Goal: Register for event/course

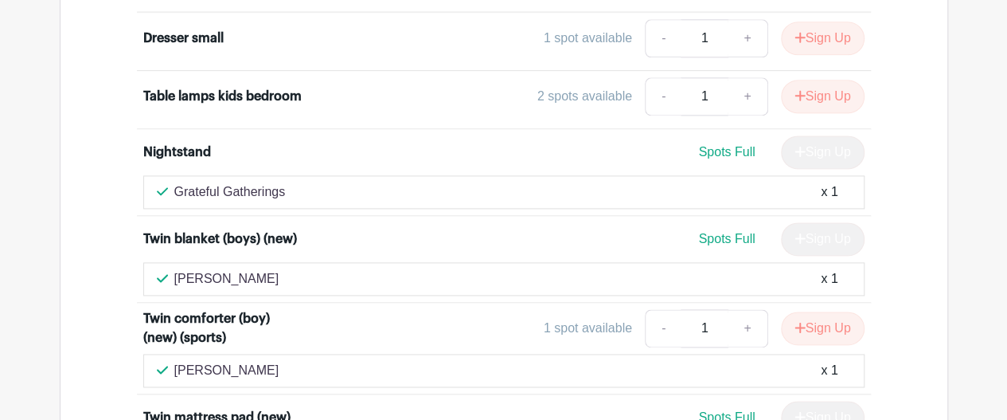
scroll to position [10191, 0]
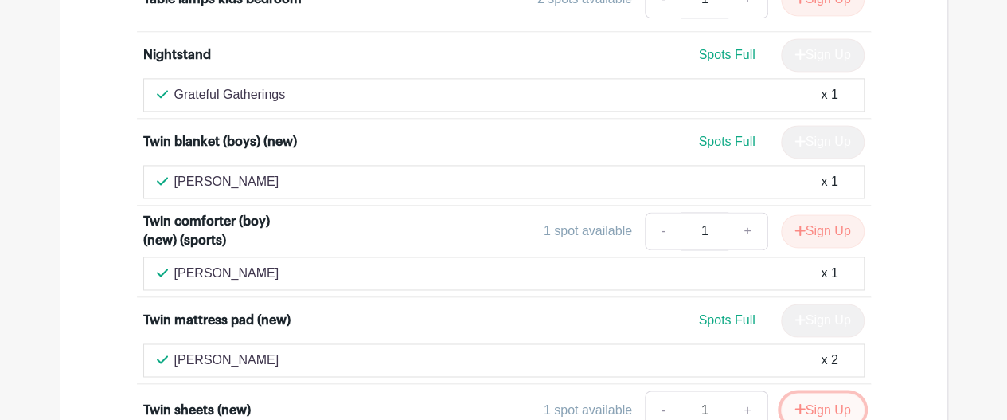
click at [807, 393] on button "Sign Up" at bounding box center [823, 409] width 84 height 33
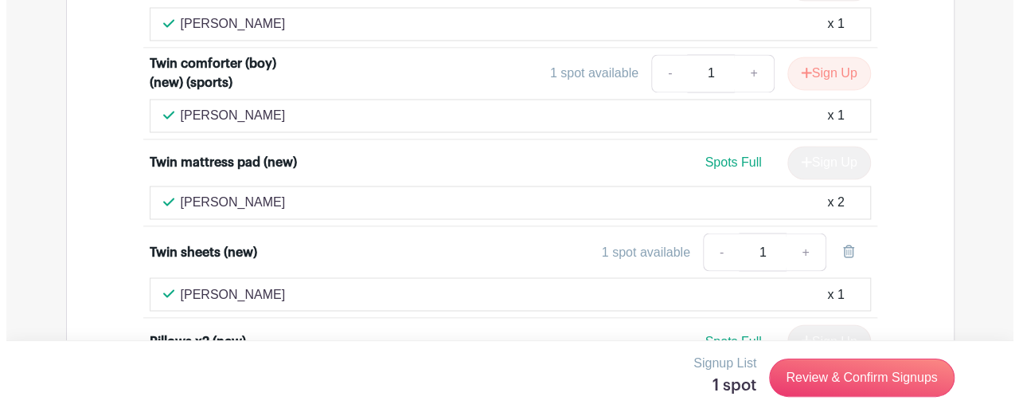
scroll to position [10350, 0]
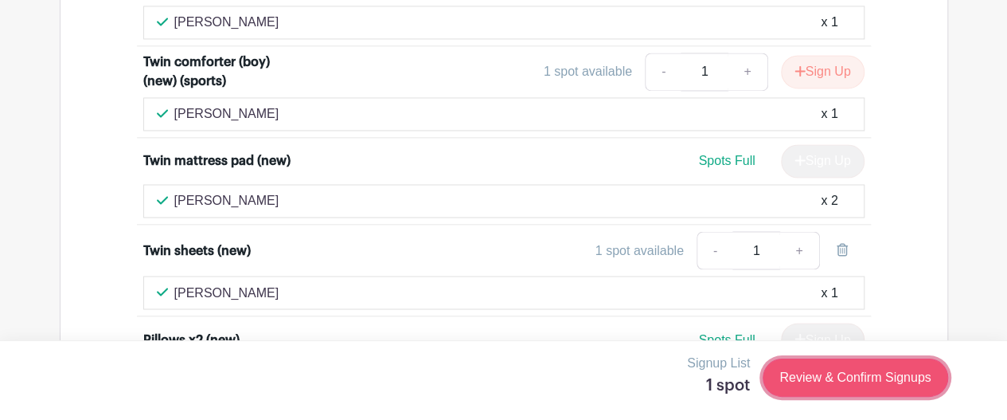
click at [833, 376] on link "Review & Confirm Signups" at bounding box center [855, 377] width 185 height 38
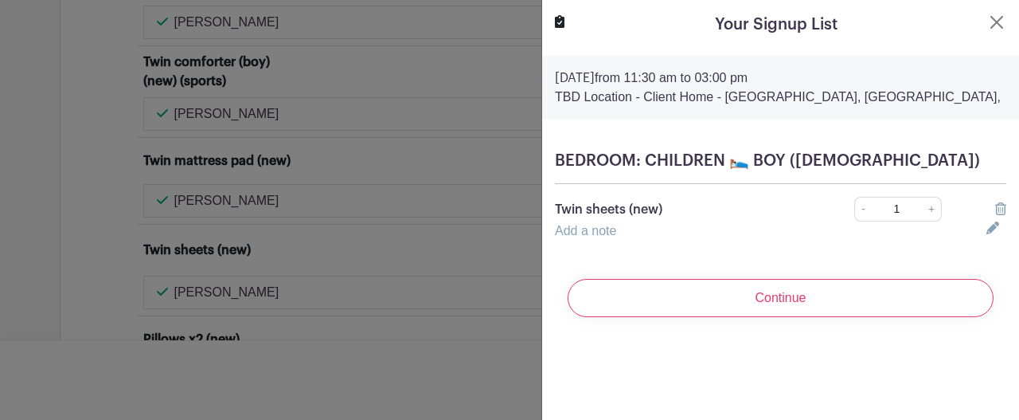
click at [606, 234] on link "Add a note" at bounding box center [585, 231] width 61 height 14
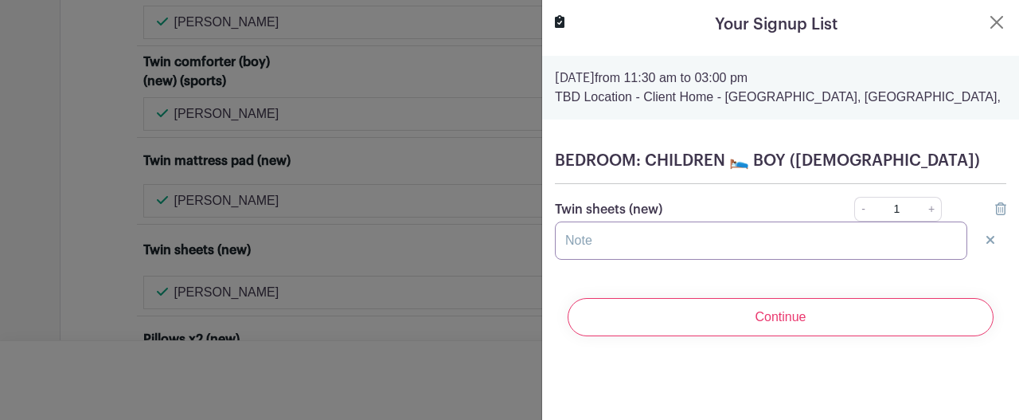
click at [596, 243] on input "text" at bounding box center [761, 240] width 412 height 38
click at [615, 281] on form "[DATE] 11:30 am to 03:00 pm TBD Location - Client Home - [GEOGRAPHIC_DATA], [GE…" at bounding box center [780, 202] width 477 height 293
click at [613, 242] on input "text" at bounding box center [761, 240] width 412 height 38
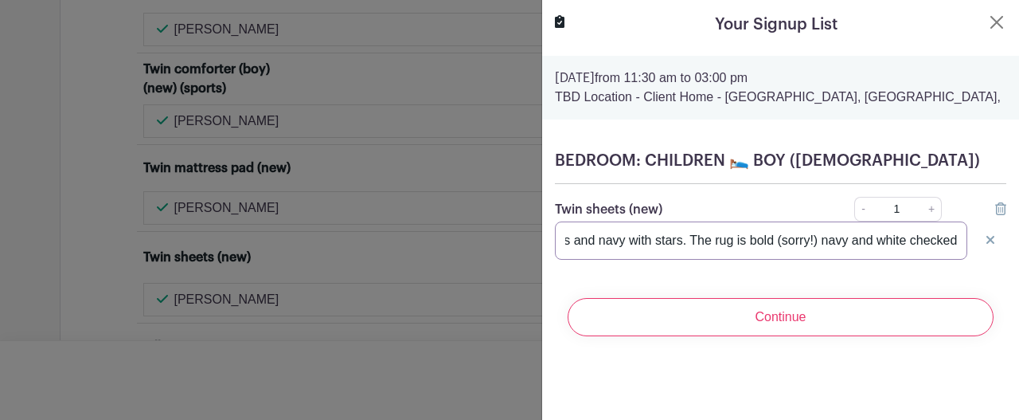
scroll to position [0, 215]
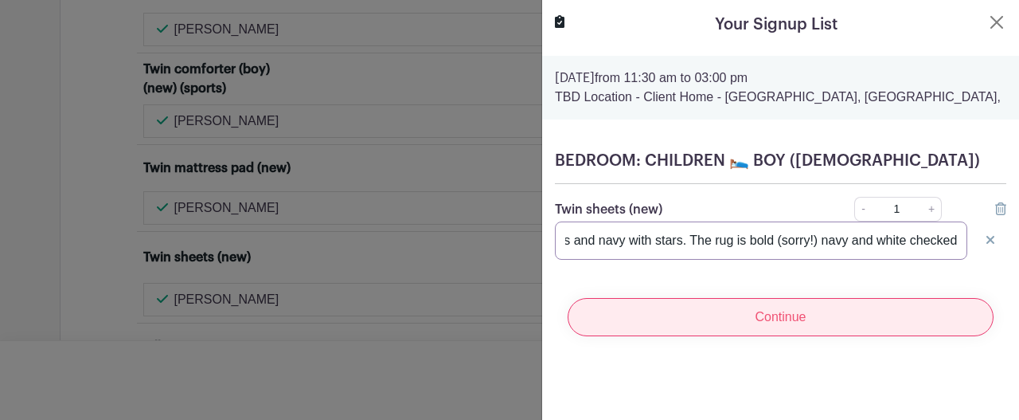
type input "sports themed comforter navy sheets and navy with stars. The rug is bold (sorry…"
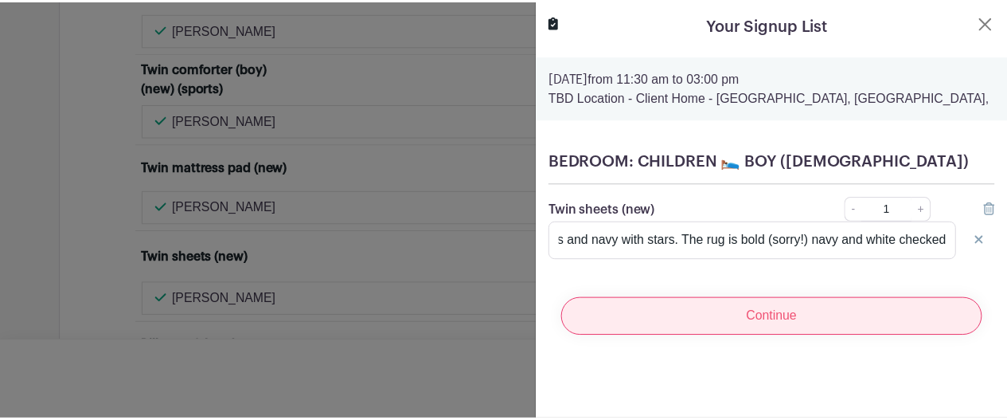
scroll to position [0, 0]
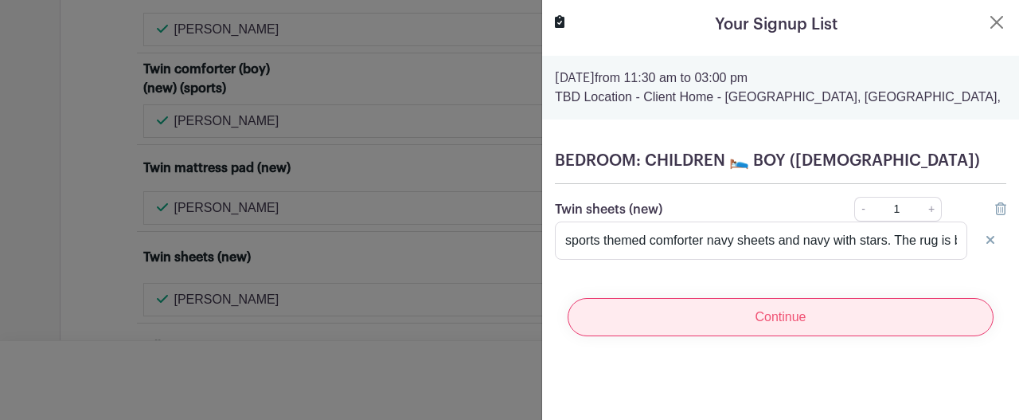
click at [814, 317] on input "Continue" at bounding box center [781, 317] width 426 height 38
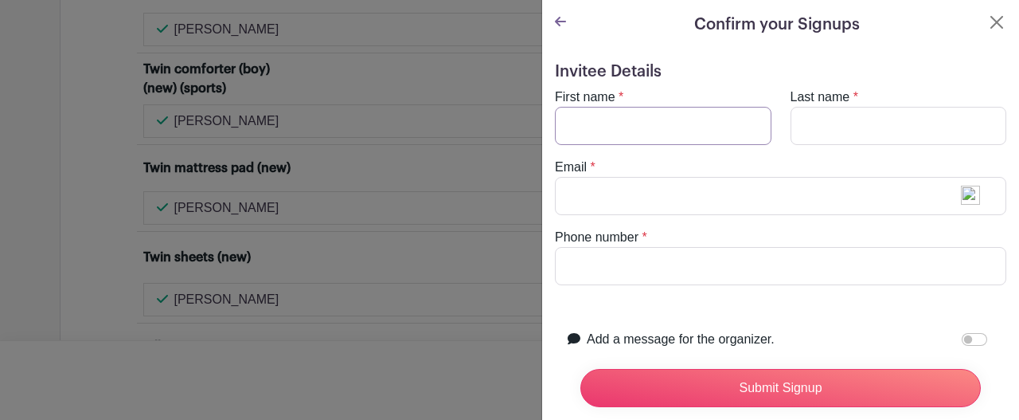
click at [656, 127] on input "First name" at bounding box center [663, 126] width 217 height 38
type input "Pinkie"
type input "[PERSON_NAME]"
type input "[EMAIL_ADDRESS][DOMAIN_NAME]"
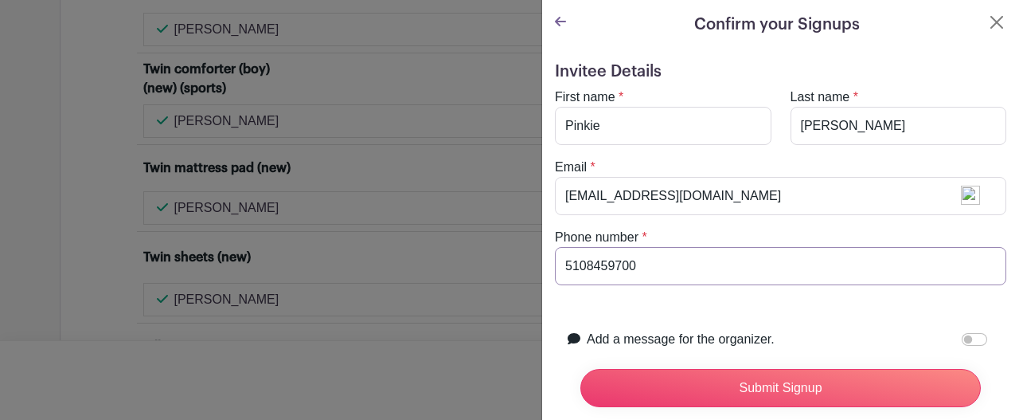
click at [650, 267] on input "5108459700" at bounding box center [780, 266] width 451 height 38
type input "5106851357"
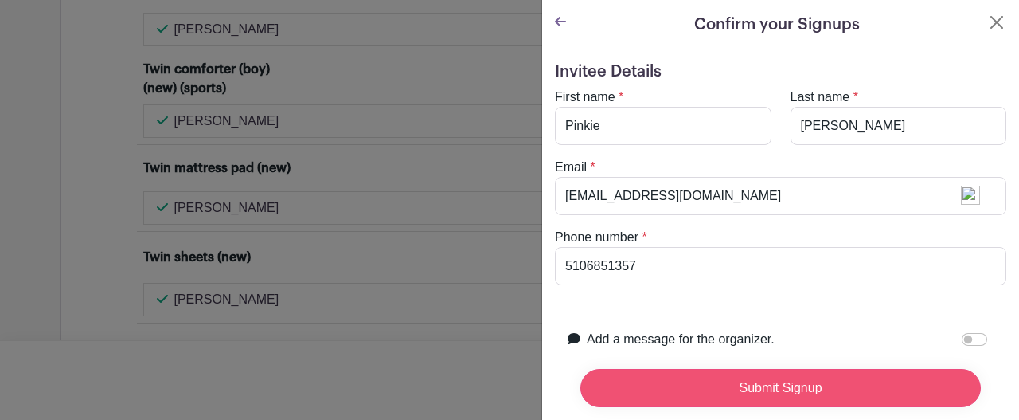
click at [791, 369] on input "Submit Signup" at bounding box center [780, 388] width 400 height 38
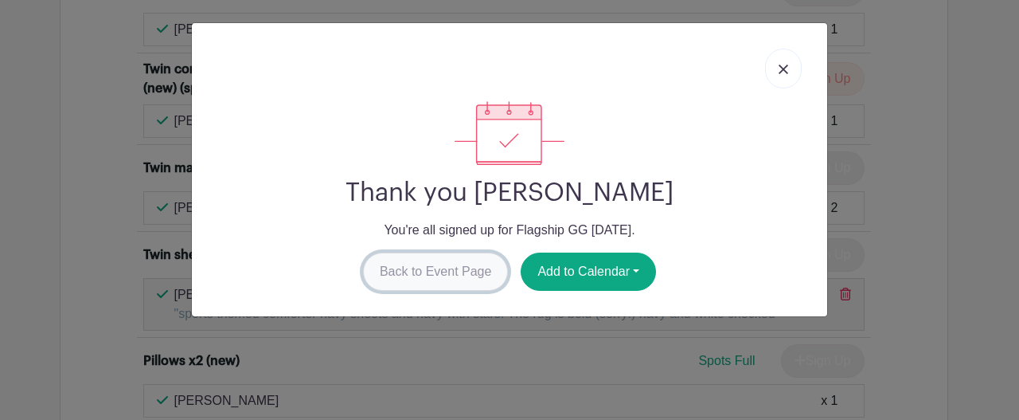
click at [472, 268] on link "Back to Event Page" at bounding box center [436, 271] width 146 height 38
